Goal: Communication & Community: Answer question/provide support

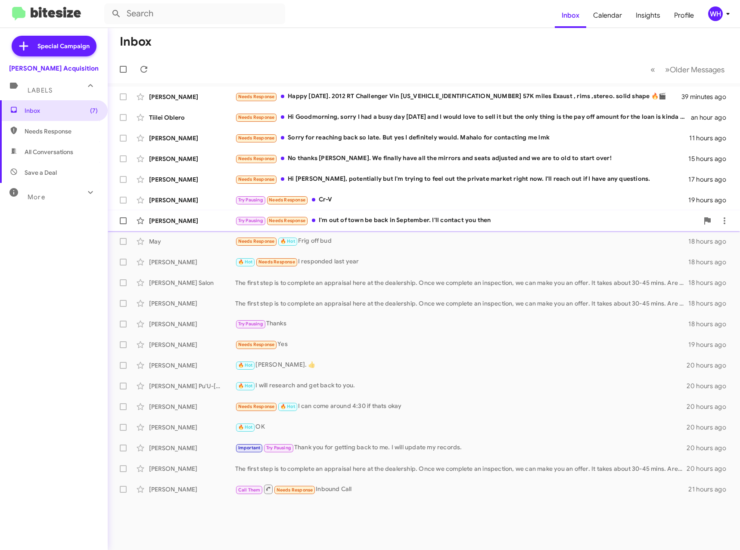
click at [169, 224] on div "[PERSON_NAME]" at bounding box center [192, 221] width 86 height 9
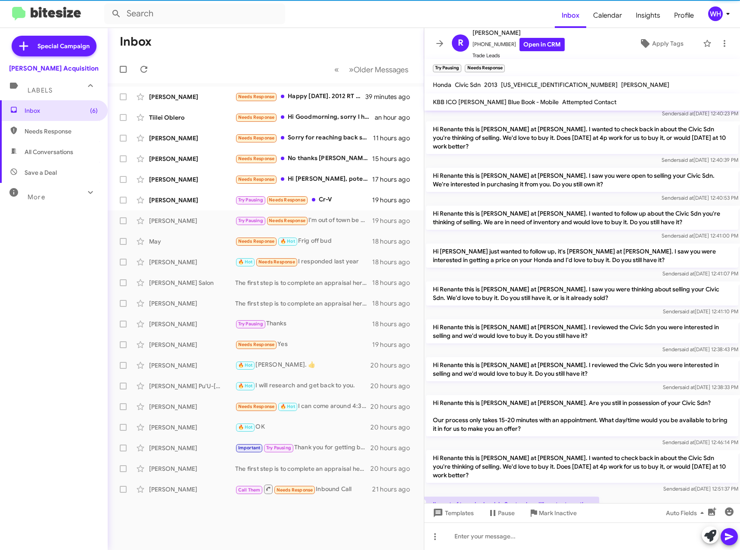
scroll to position [56, 0]
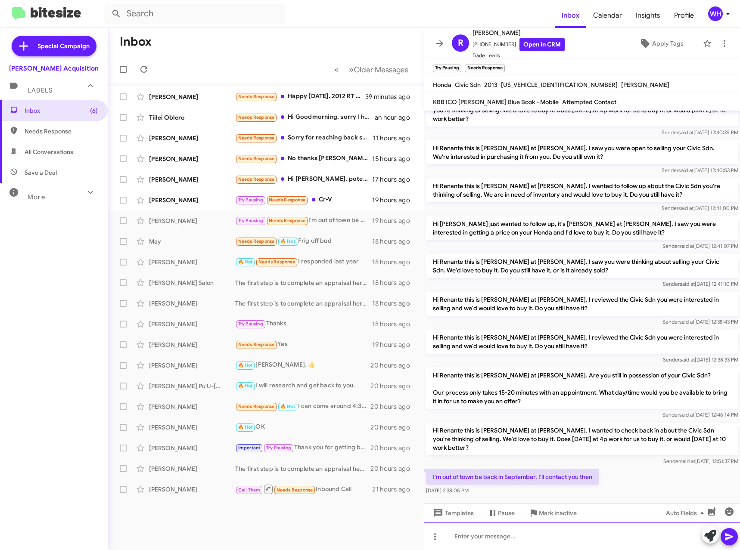
drag, startPoint x: 511, startPoint y: 534, endPoint x: 515, endPoint y: 535, distance: 4.8
click at [511, 534] on div at bounding box center [582, 537] width 316 height 28
click at [726, 535] on icon at bounding box center [729, 537] width 8 height 7
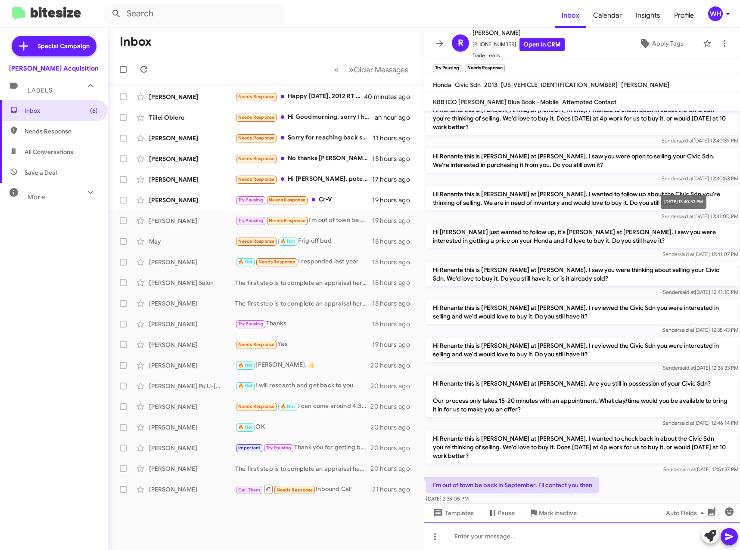
scroll to position [88, 0]
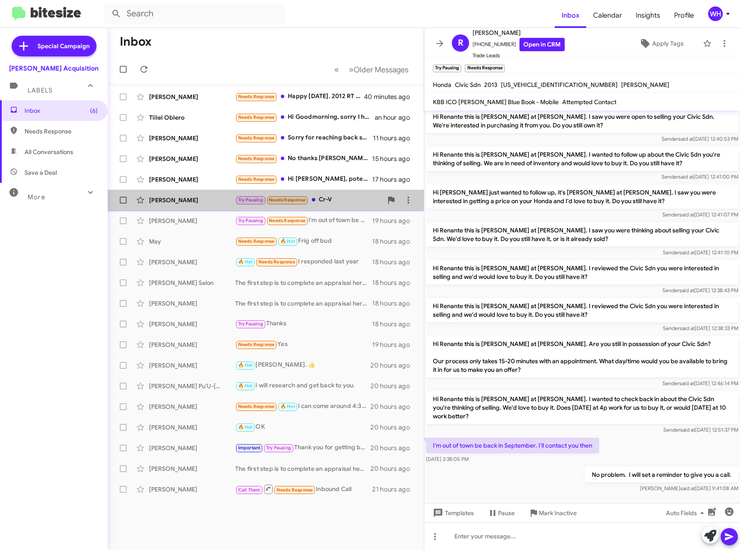
click at [188, 200] on div "[PERSON_NAME]" at bounding box center [192, 200] width 86 height 9
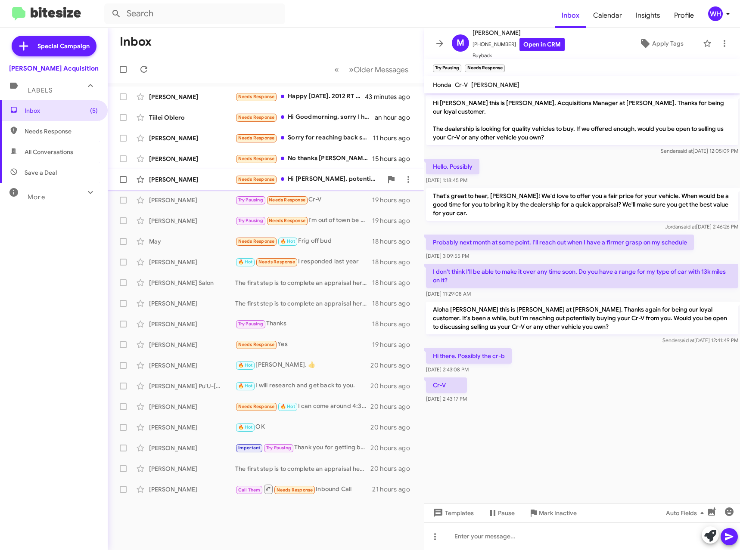
click at [162, 177] on div "[PERSON_NAME]" at bounding box center [192, 179] width 86 height 9
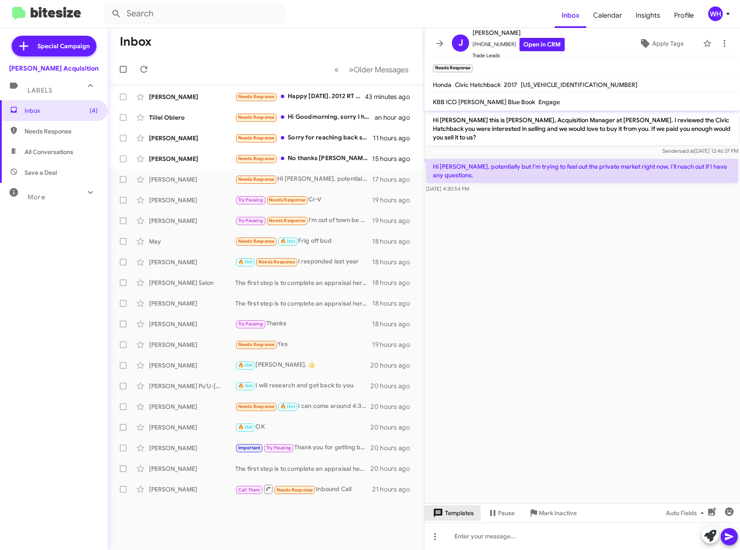
click at [448, 512] on span "Templates" at bounding box center [452, 514] width 43 height 16
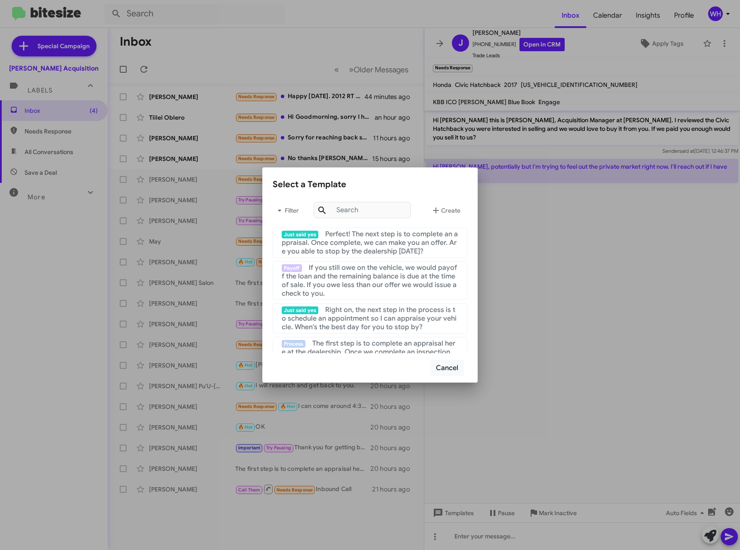
click at [568, 326] on div at bounding box center [370, 275] width 740 height 550
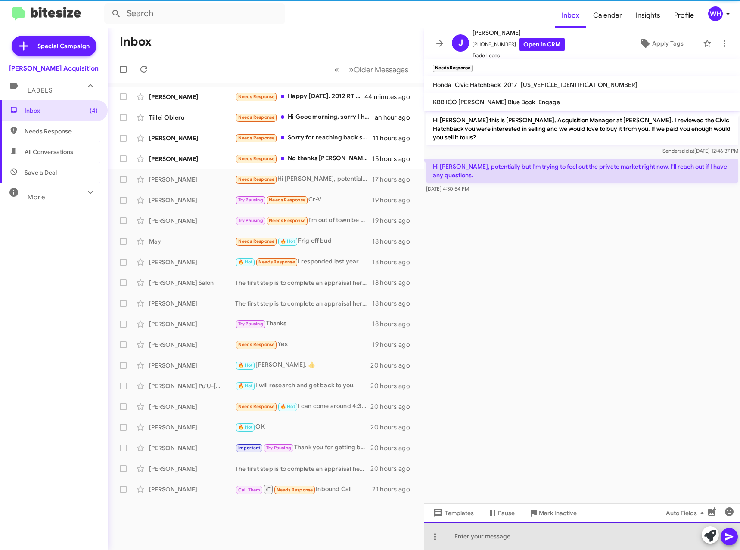
drag, startPoint x: 506, startPoint y: 545, endPoint x: 506, endPoint y: 533, distance: 11.6
click at [505, 544] on div at bounding box center [582, 537] width 316 height 28
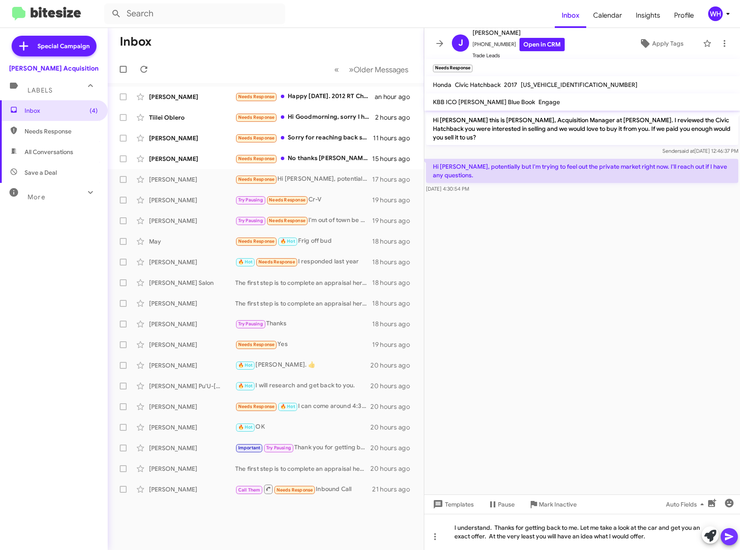
click at [723, 535] on button at bounding box center [728, 536] width 17 height 17
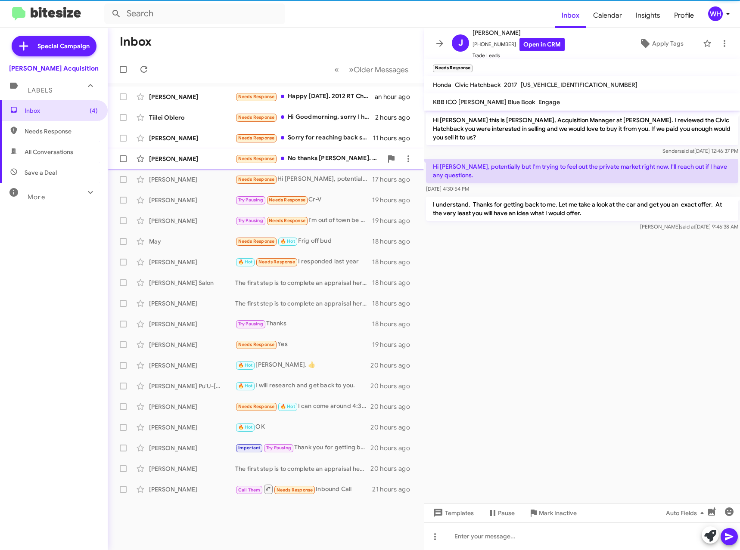
click at [185, 157] on div "[PERSON_NAME]" at bounding box center [192, 159] width 86 height 9
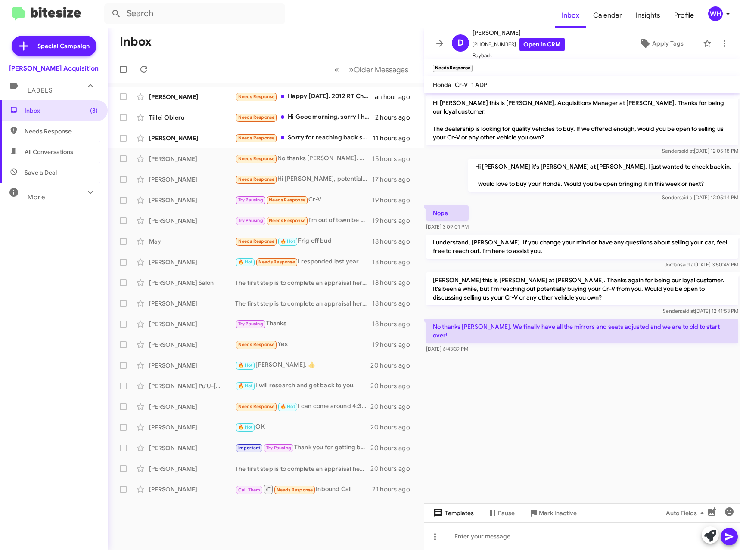
click at [456, 515] on span "Templates" at bounding box center [452, 514] width 43 height 16
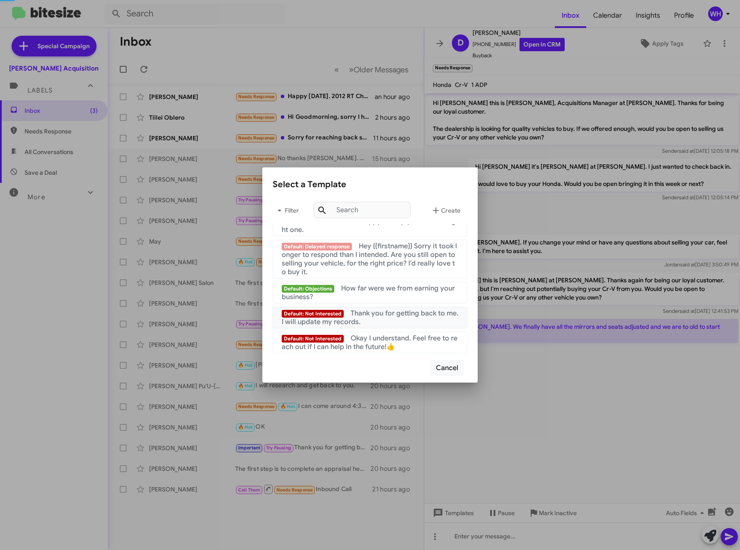
scroll to position [830, 0]
click at [382, 313] on span "Thank you for getting back to me. I will update my records." at bounding box center [370, 317] width 177 height 17
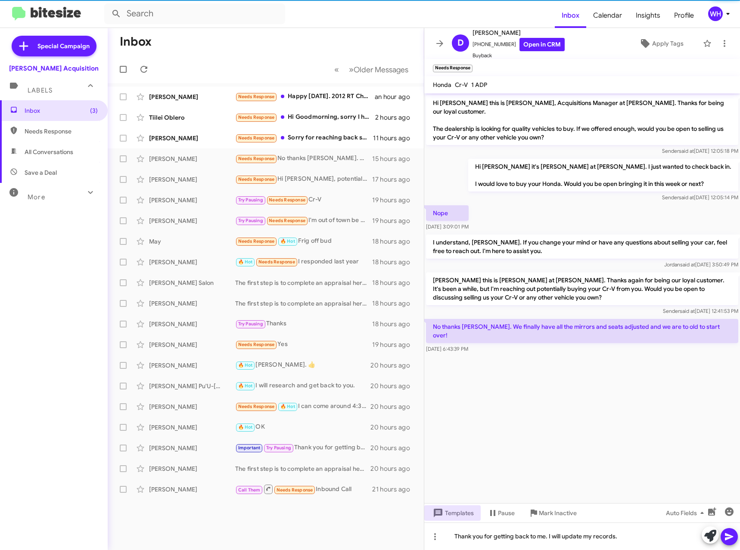
click at [731, 540] on icon at bounding box center [729, 537] width 10 height 10
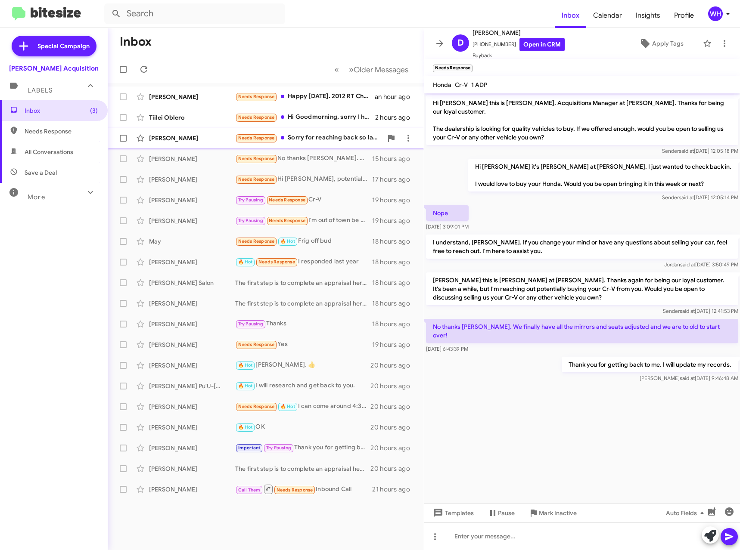
click at [158, 136] on div "[PERSON_NAME]" at bounding box center [192, 138] width 86 height 9
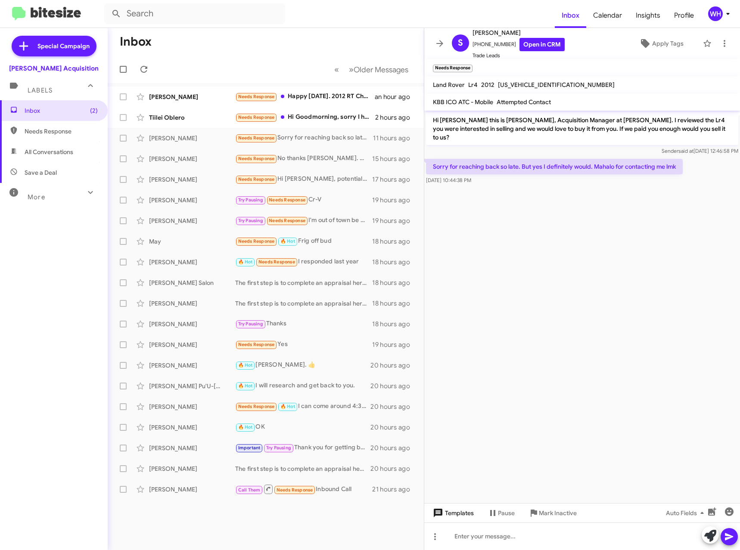
click at [455, 507] on span "Templates" at bounding box center [452, 514] width 43 height 16
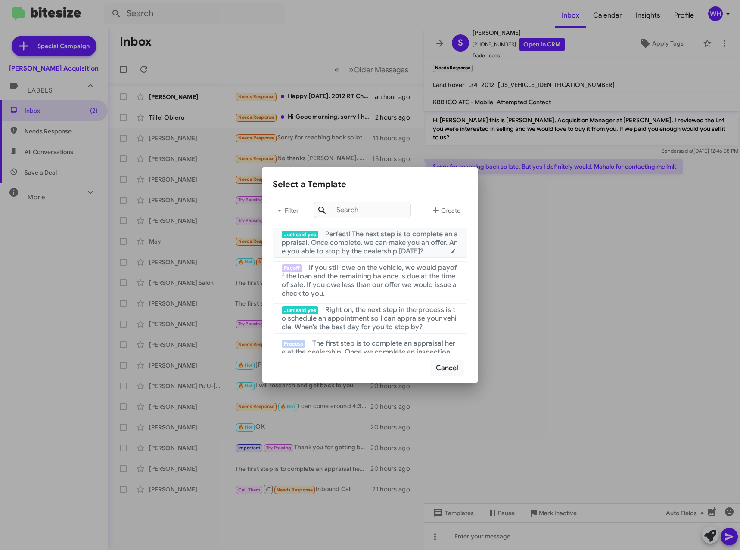
click at [371, 248] on span "Perfect! The next step is to complete an appraisal. Once complete, we can make …" at bounding box center [370, 243] width 176 height 26
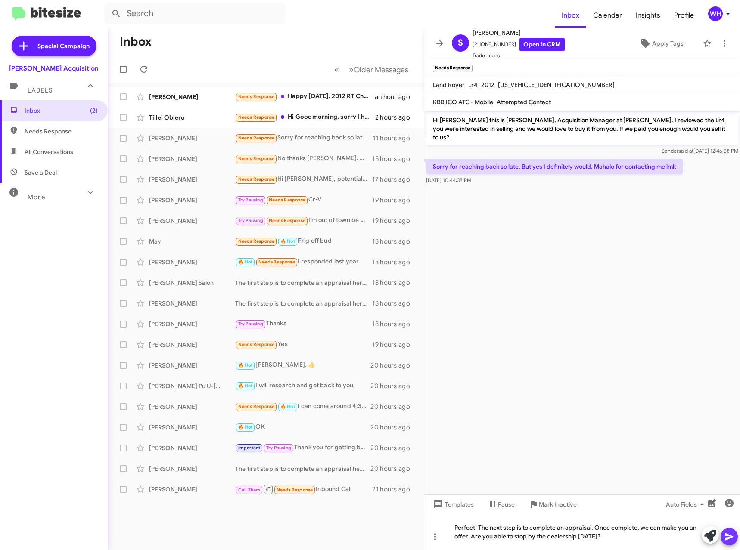
drag, startPoint x: 728, startPoint y: 539, endPoint x: 726, endPoint y: 546, distance: 7.1
click at [728, 538] on icon at bounding box center [729, 537] width 8 height 7
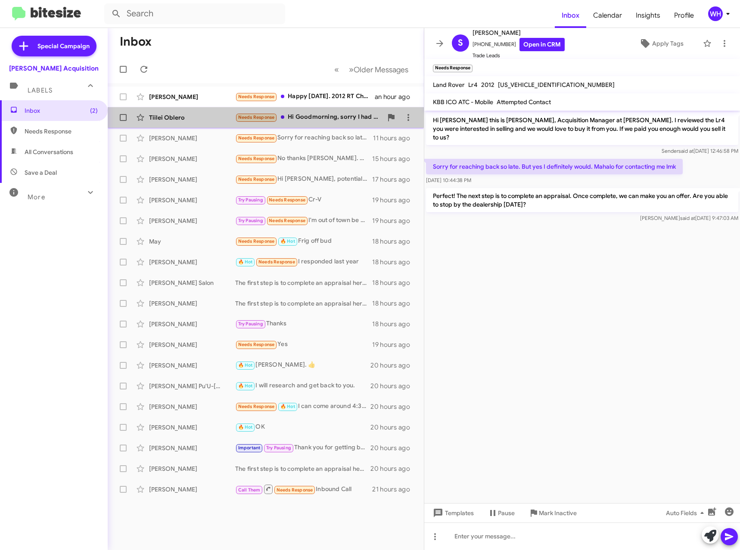
click at [163, 117] on div "Tiilei Oblero" at bounding box center [192, 117] width 86 height 9
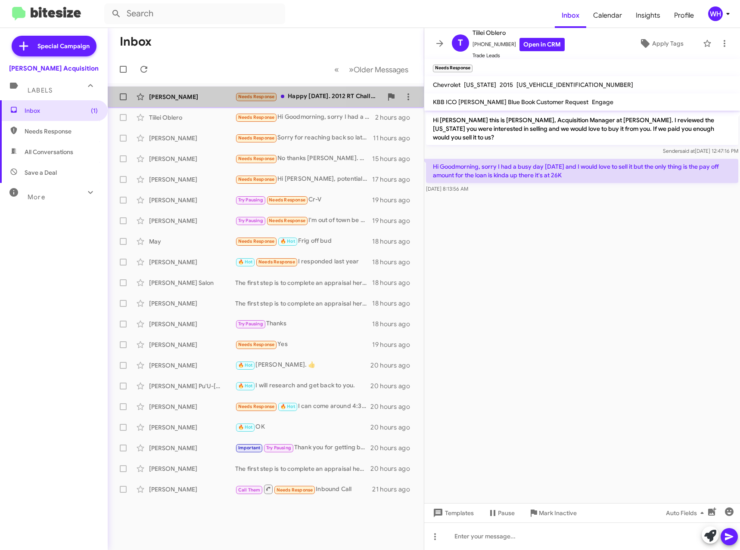
click at [167, 96] on div "[PERSON_NAME]" at bounding box center [192, 97] width 86 height 9
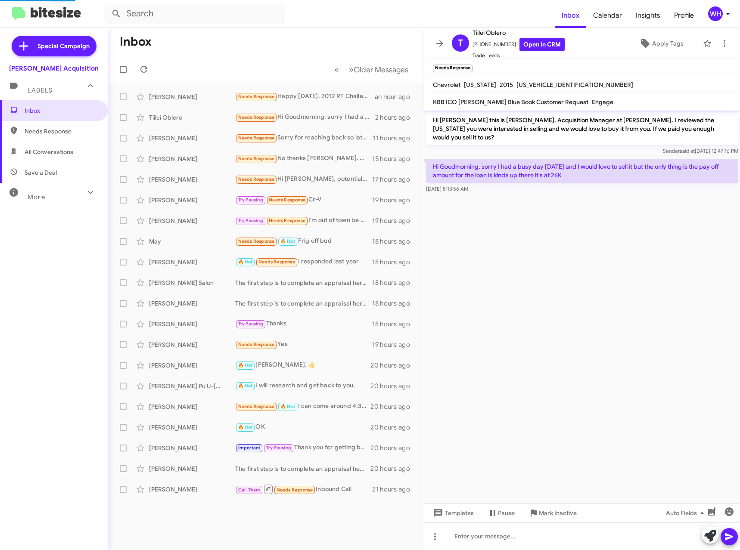
scroll to position [11, 0]
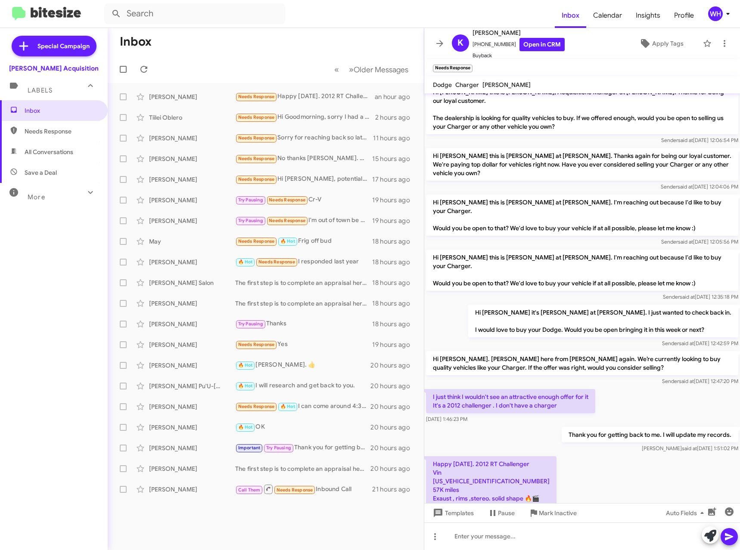
drag, startPoint x: 498, startPoint y: 445, endPoint x: 434, endPoint y: 450, distance: 63.9
click at [434, 456] on p "Happy [DATE]. 2012 RT Challenger Vin [US_VEHICLE_IDENTIFICATION_NUMBER] 57K mil…" at bounding box center [491, 481] width 130 height 50
copy p "[US_VEHICLE_IDENTIFICATION_NUMBER]"
